Goal: Task Accomplishment & Management: Manage account settings

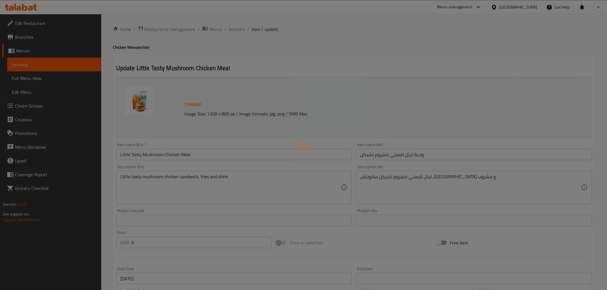
type input "إختيارك من الحجم:"
type input "1"
type input "إكستراس"
type input "0"
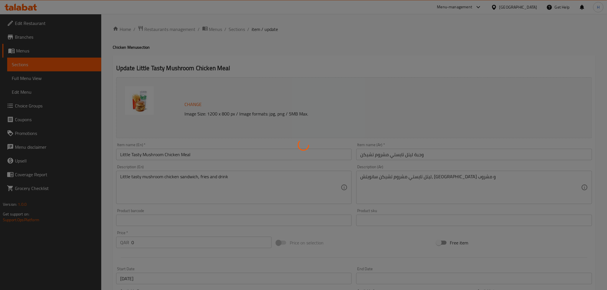
type input "2"
type input "إختر المشروب"
type input "1"
type input "اختيارك من:"
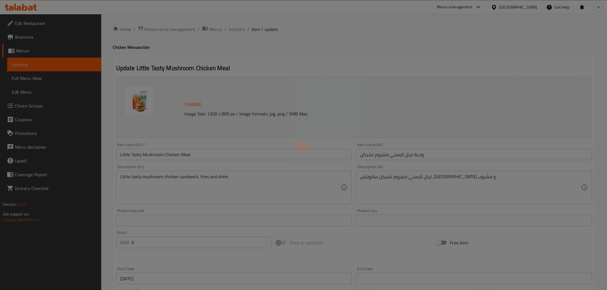
type input "1"
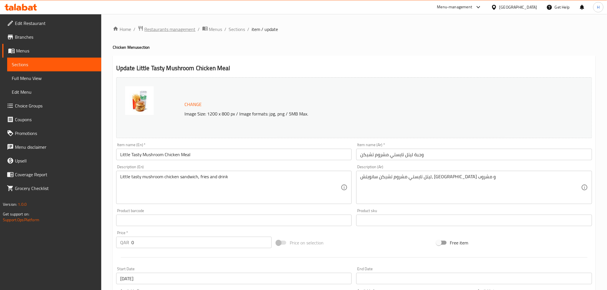
click at [173, 32] on span "Restaurants management" at bounding box center [170, 29] width 51 height 7
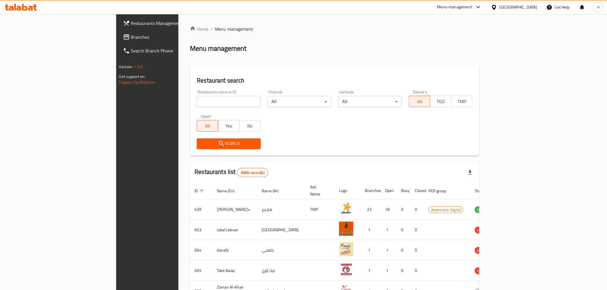
click at [197, 103] on input "search" at bounding box center [229, 101] width 64 height 11
type input "under 500"
click button "Search" at bounding box center [229, 144] width 64 height 11
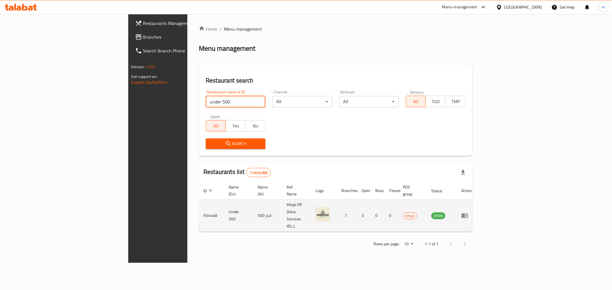
click at [199, 202] on td "654448" at bounding box center [211, 216] width 25 height 32
copy td "654448"
click at [468, 214] on icon "enhanced table" at bounding box center [464, 216] width 6 height 5
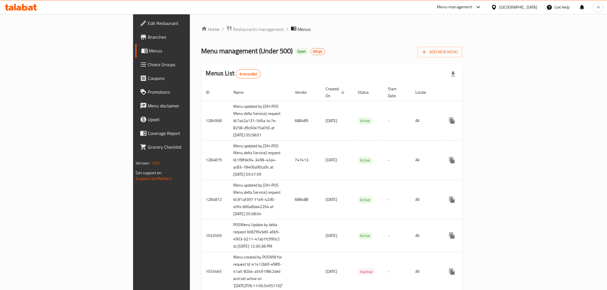
click at [148, 38] on span "Branches" at bounding box center [189, 37] width 82 height 7
